Goal: Find specific page/section: Find specific page/section

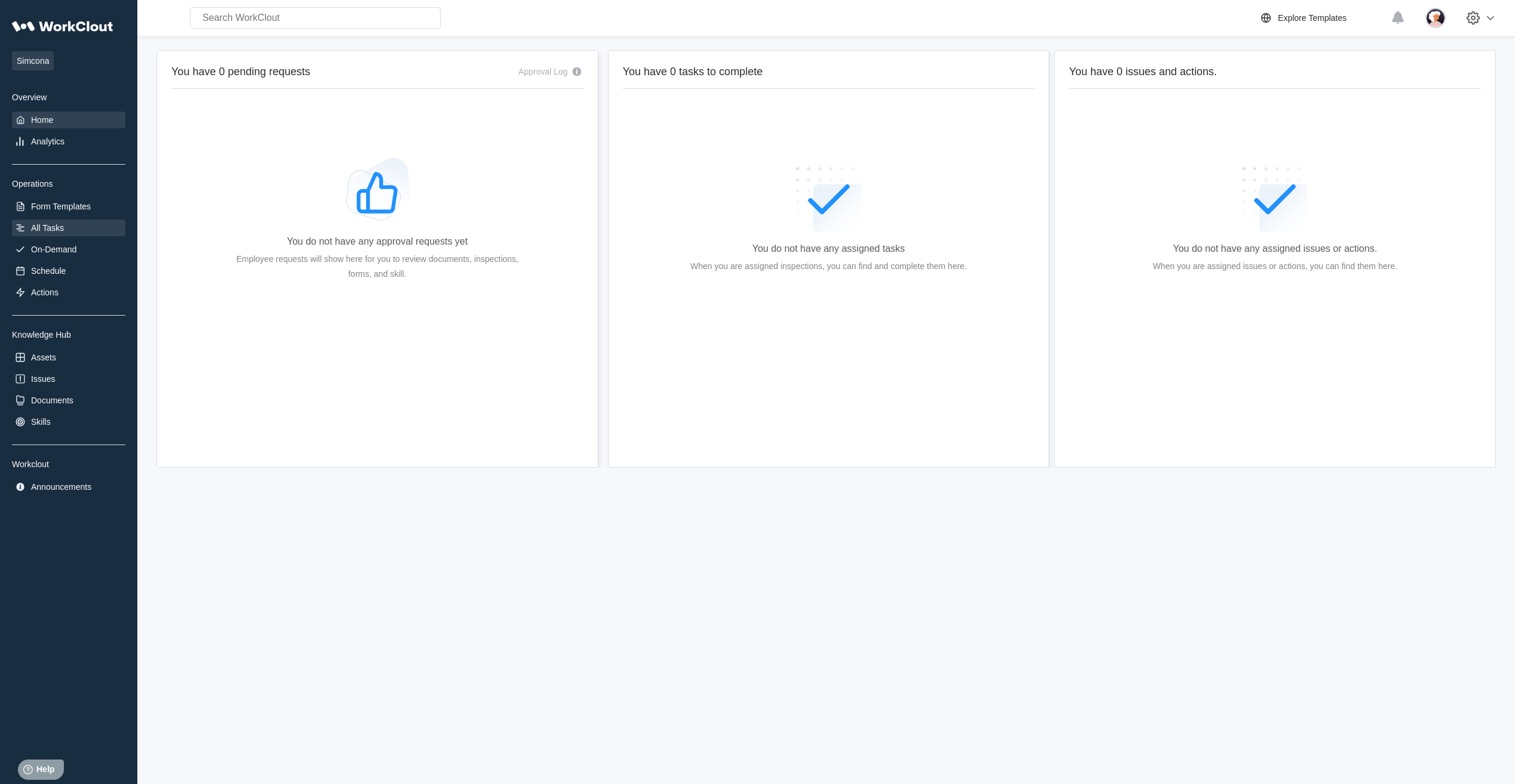
click at [50, 227] on div "All Tasks" at bounding box center [47, 228] width 32 height 10
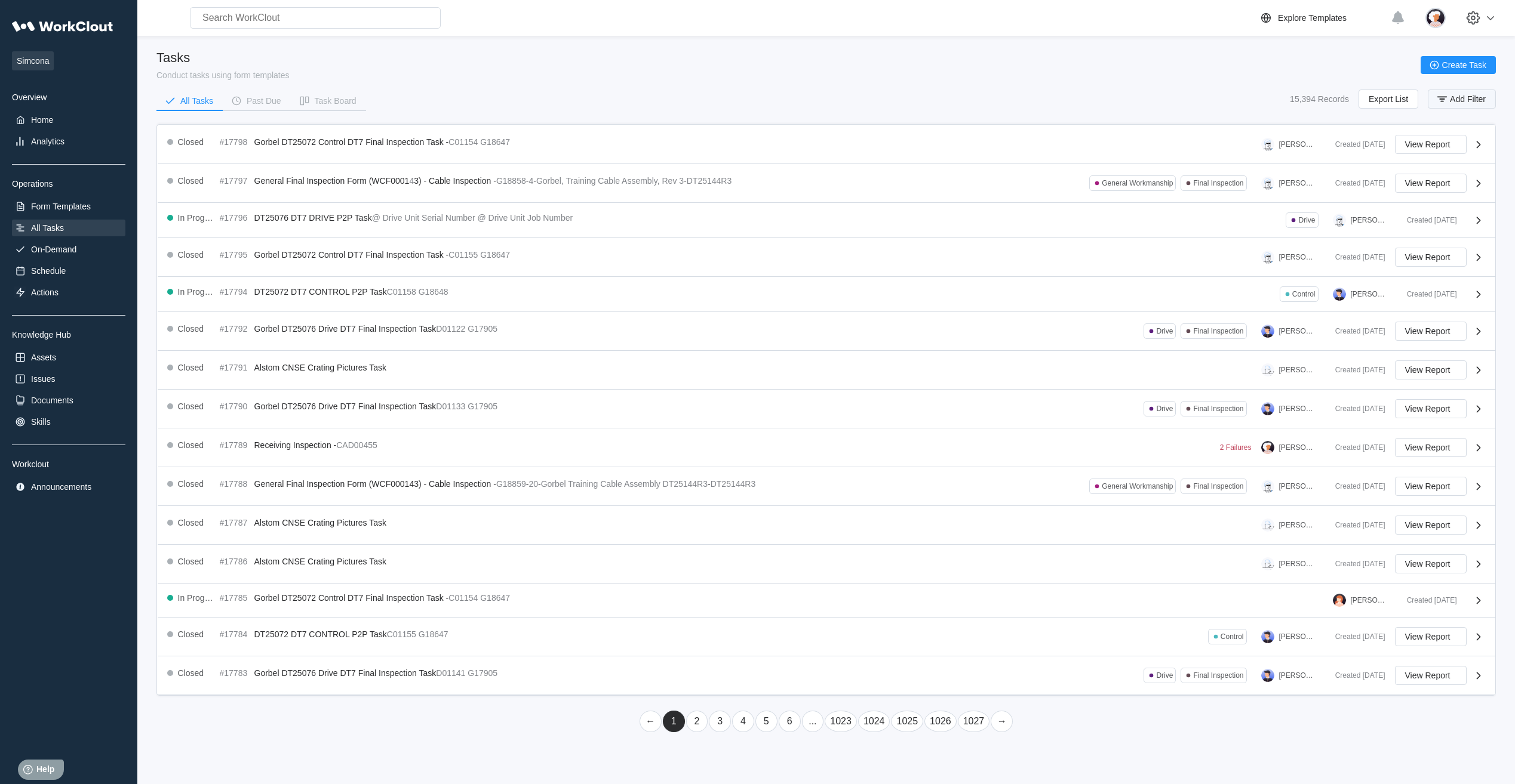
click at [1437, 99] on icon "button" at bounding box center [1441, 99] width 14 height 14
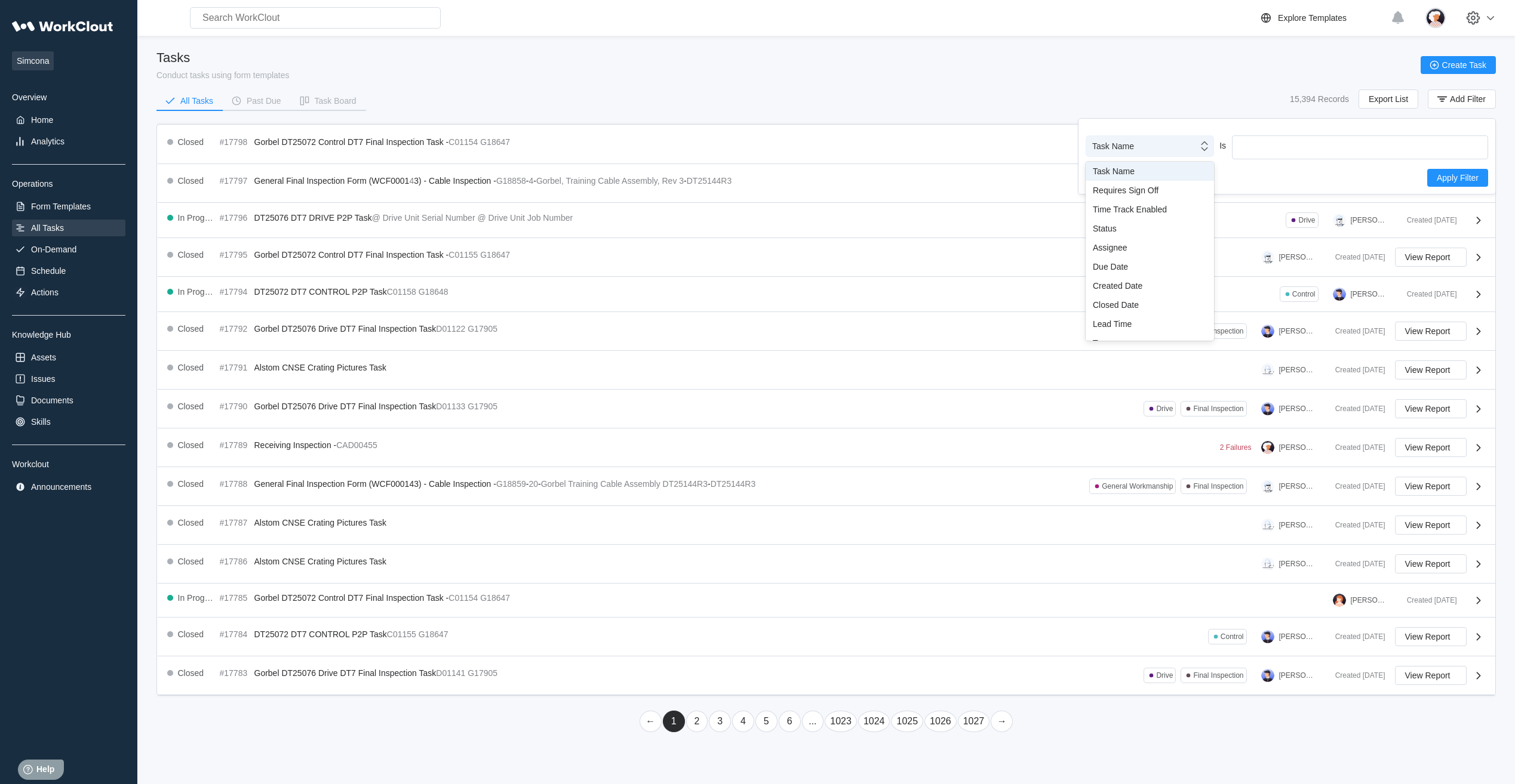
click at [1186, 150] on div "Task Name" at bounding box center [1142, 146] width 112 height 17
click at [1146, 288] on div "Created Date" at bounding box center [1149, 286] width 114 height 10
click at [1281, 150] on input "text" at bounding box center [1290, 147] width 116 height 23
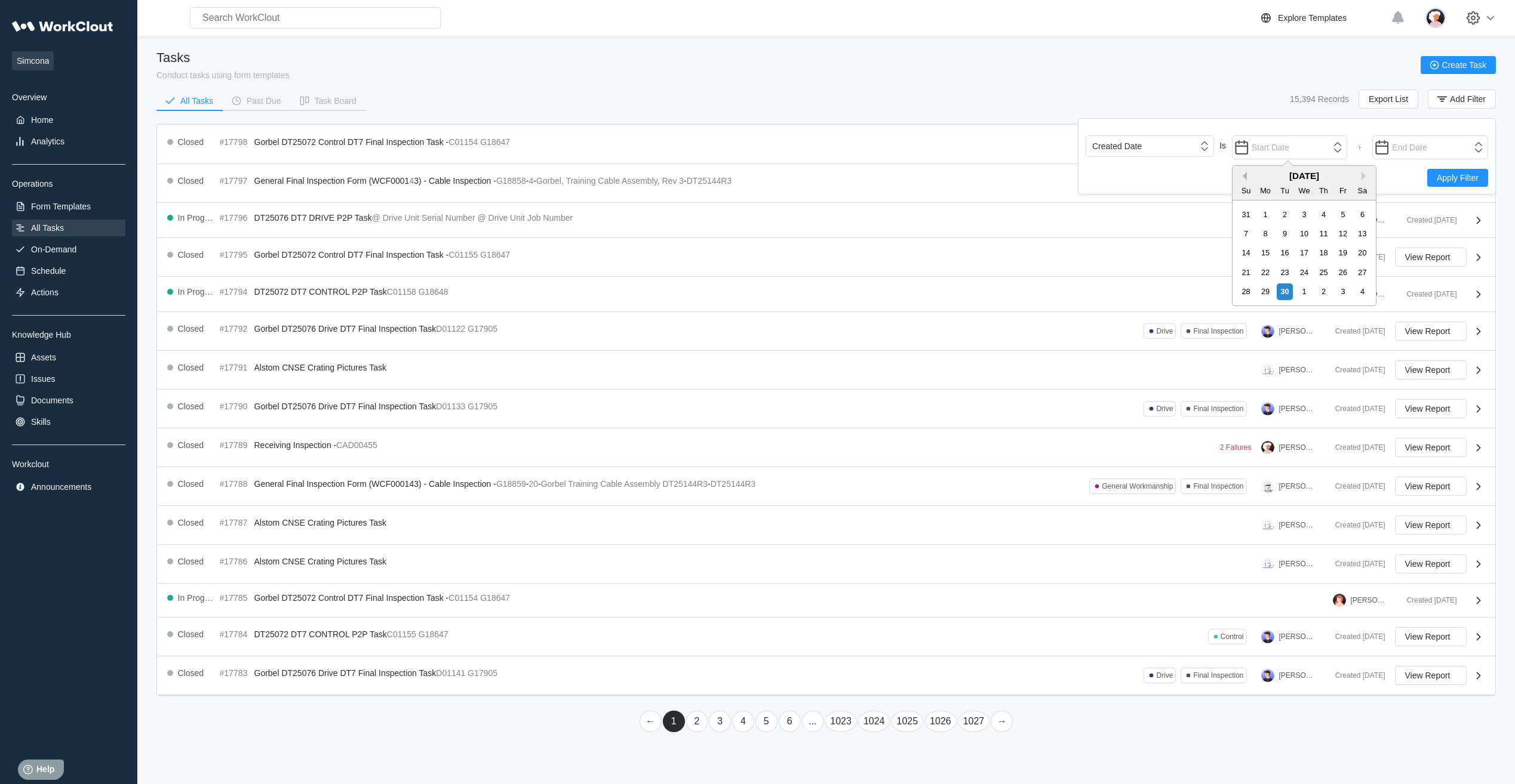
click at [1242, 178] on button "Previous Month" at bounding box center [1242, 176] width 8 height 8
click at [1305, 214] on div "4" at bounding box center [1303, 214] width 16 height 16
type input "[DATE]"
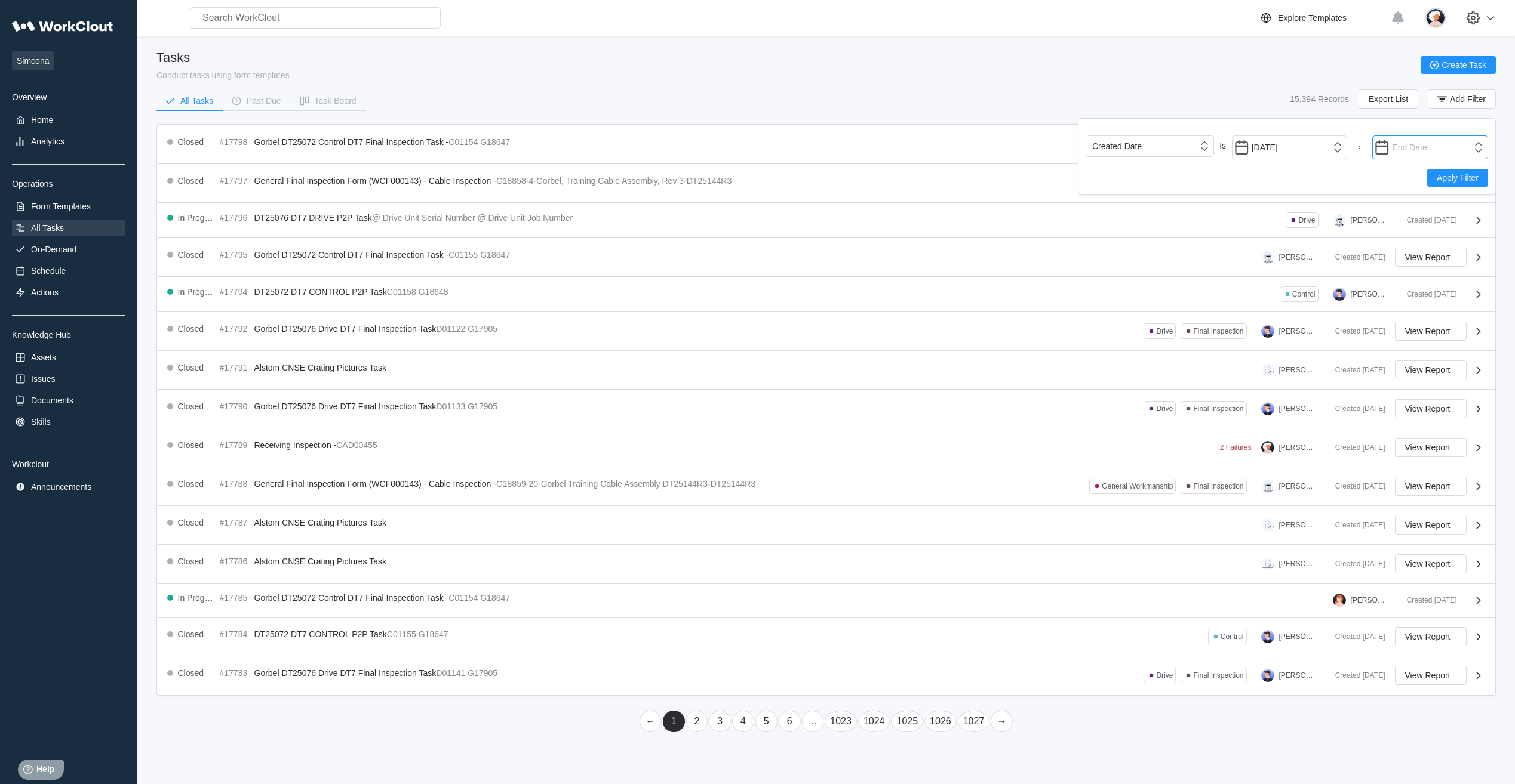
click at [1400, 149] on input "text" at bounding box center [1429, 147] width 116 height 23
click at [1311, 124] on div "5" at bounding box center [1314, 125] width 16 height 16
type input "[DATE]"
click at [1442, 176] on span "Apply Filter" at bounding box center [1457, 178] width 41 height 8
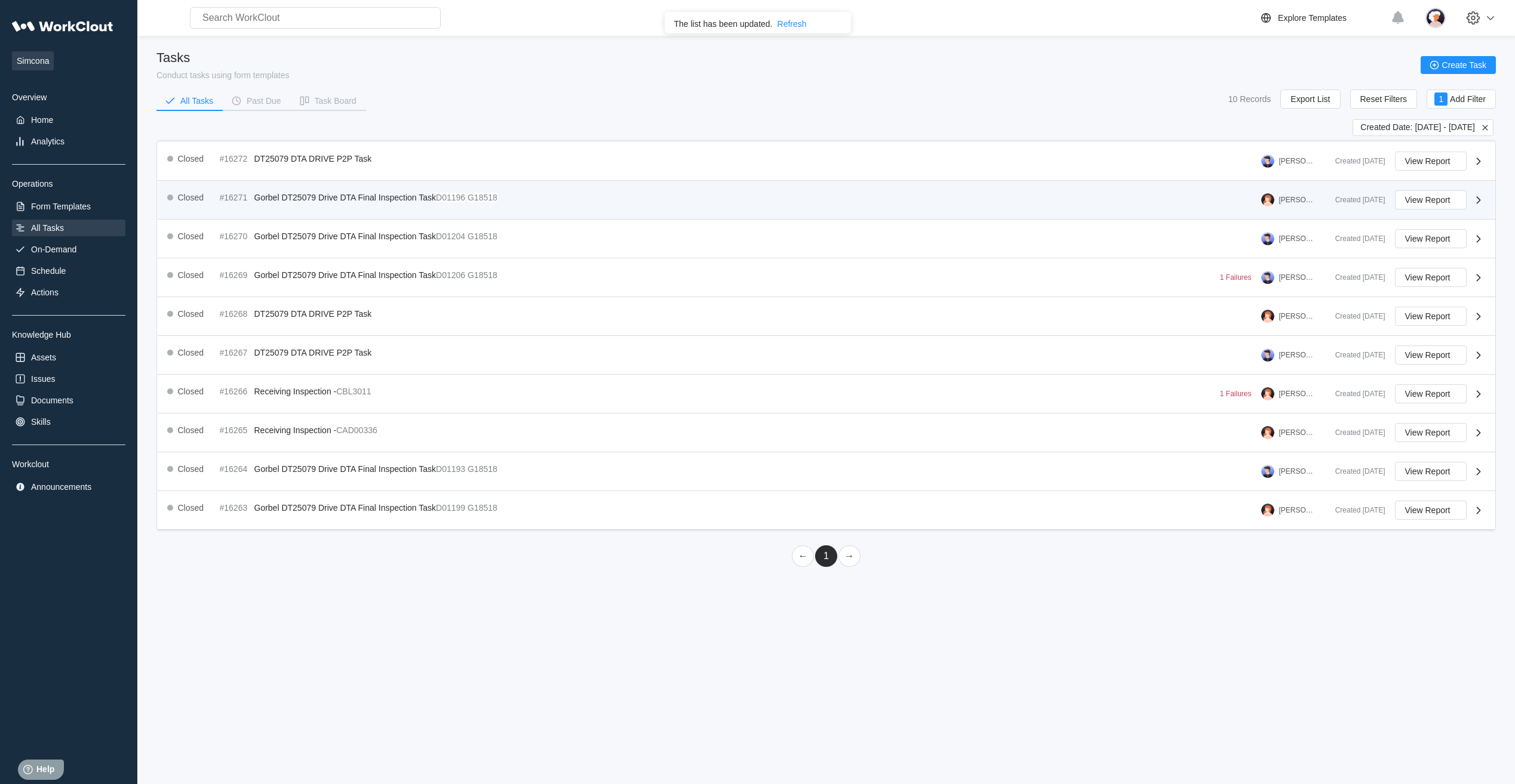
click at [330, 200] on span "Gorbel DT25079 Drive DTA Final Inspection Task" at bounding box center [345, 197] width 182 height 10
